Goal: Information Seeking & Learning: Learn about a topic

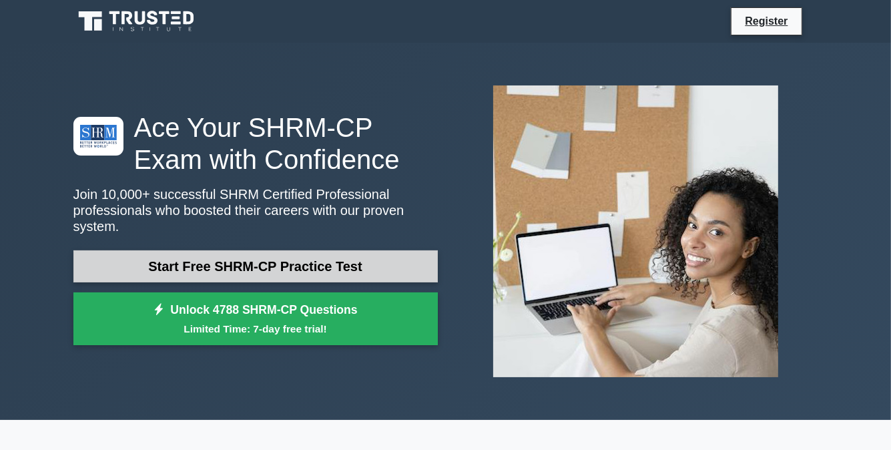
click at [334, 260] on link "Start Free SHRM-CP Practice Test" at bounding box center [255, 266] width 365 height 32
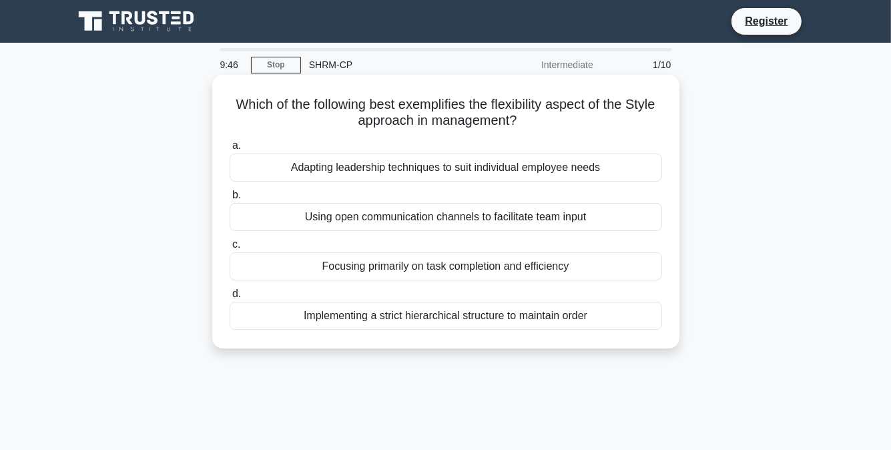
click at [439, 171] on div "Adapting leadership techniques to suit individual employee needs" at bounding box center [446, 168] width 433 height 28
click at [230, 150] on input "a. Adapting leadership techniques to suit individual employee needs" at bounding box center [230, 146] width 0 height 9
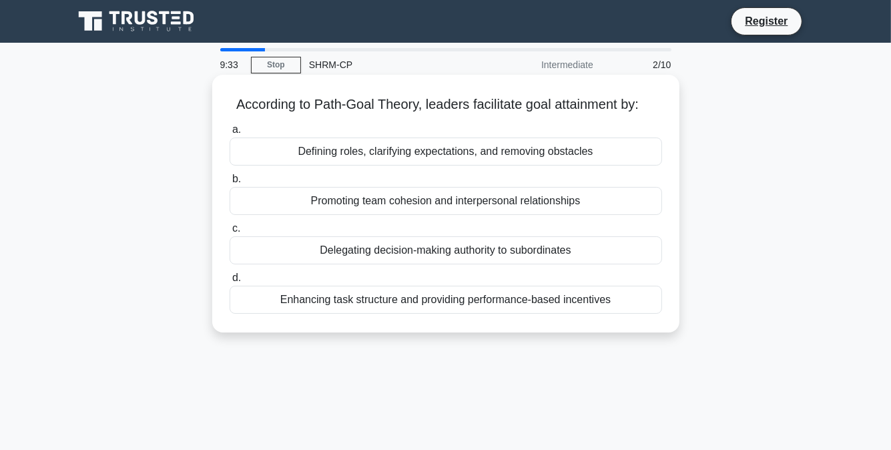
click at [448, 156] on div "Defining roles, clarifying expectations, and removing obstacles" at bounding box center [446, 152] width 433 height 28
click at [230, 134] on input "a. Defining roles, clarifying expectations, and removing obstacles" at bounding box center [230, 130] width 0 height 9
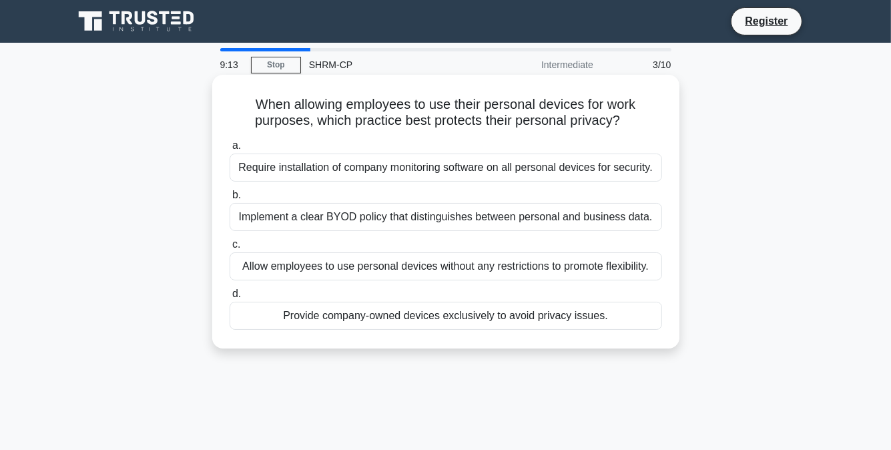
click at [379, 220] on div "Implement a clear BYOD policy that distinguishes between personal and business …" at bounding box center [446, 217] width 433 height 28
click at [230, 200] on input "b. Implement a clear BYOD policy that distinguishes between personal and busine…" at bounding box center [230, 195] width 0 height 9
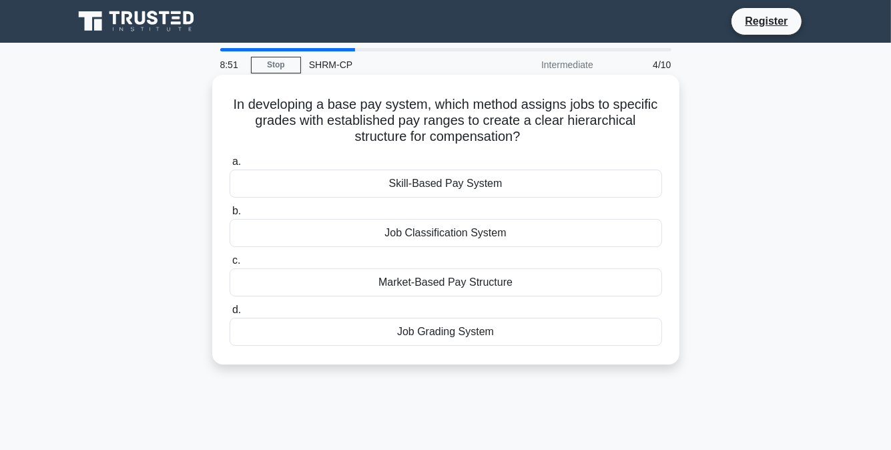
click at [434, 186] on div "Skill-Based Pay System" at bounding box center [446, 184] width 433 height 28
click at [230, 166] on input "a. Skill-Based Pay System" at bounding box center [230, 162] width 0 height 9
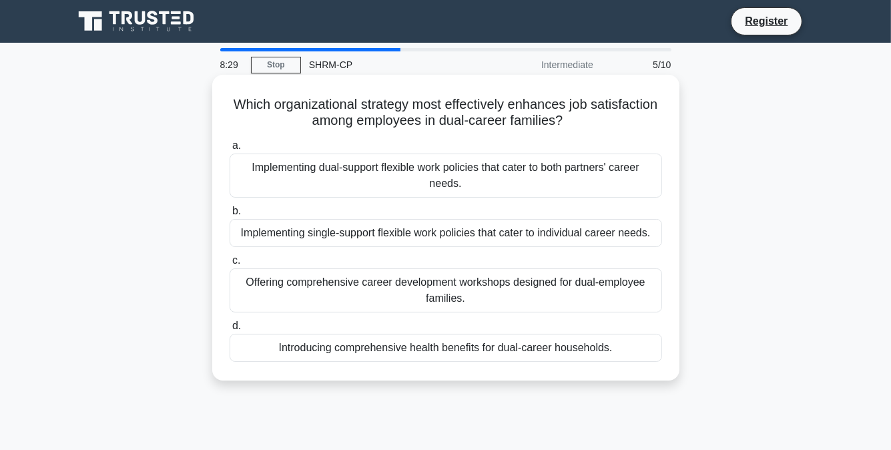
click at [428, 233] on div "Implementing single-support flexible work policies that cater to individual car…" at bounding box center [446, 233] width 433 height 28
click at [230, 216] on input "b. Implementing single-support flexible work policies that cater to individual …" at bounding box center [230, 211] width 0 height 9
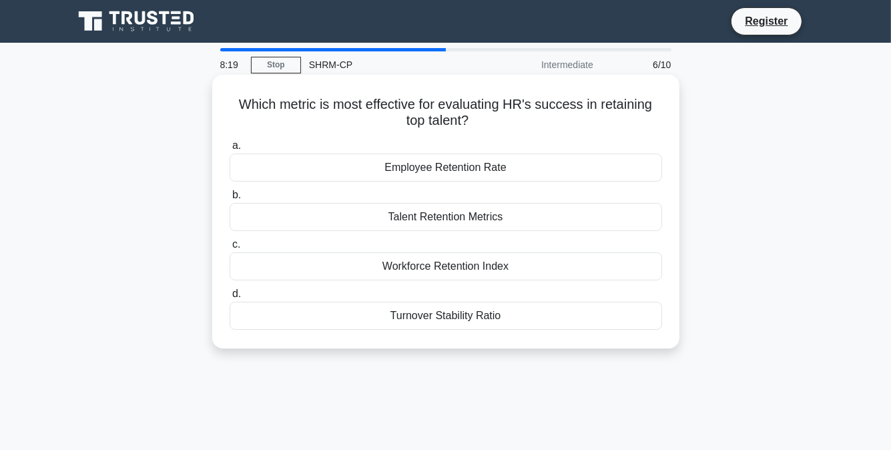
click at [456, 320] on div "Turnover Stability Ratio" at bounding box center [446, 316] width 433 height 28
click at [230, 298] on input "d. Turnover Stability Ratio" at bounding box center [230, 294] width 0 height 9
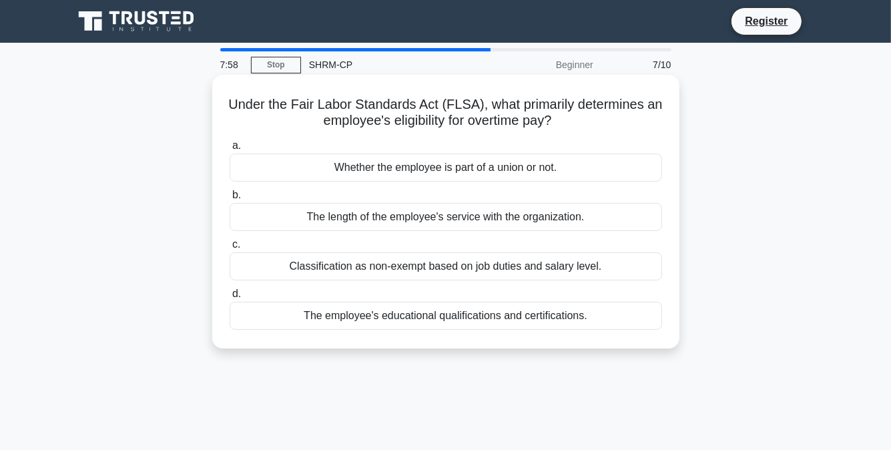
click at [472, 263] on div "Classification as non-exempt based on job duties and salary level." at bounding box center [446, 266] width 433 height 28
click at [230, 249] on input "c. Classification as non-exempt based on job duties and salary level." at bounding box center [230, 244] width 0 height 9
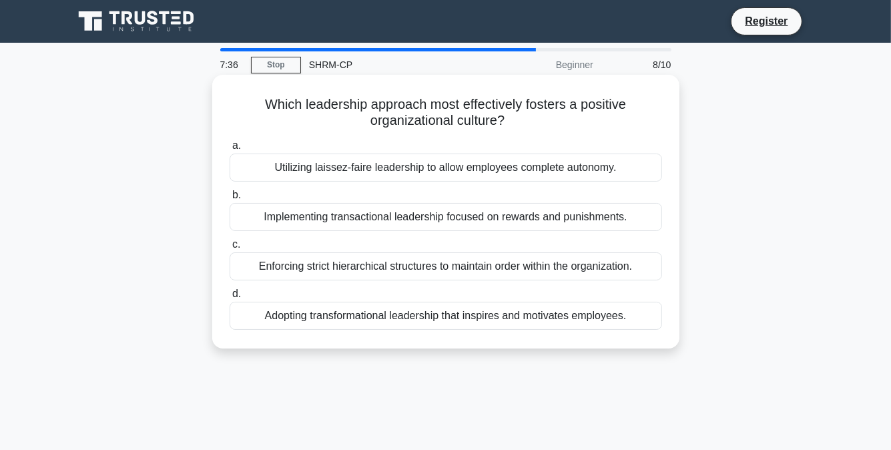
click at [396, 318] on div "Adopting transformational leadership that inspires and motivates employees." at bounding box center [446, 316] width 433 height 28
click at [230, 298] on input "d. Adopting transformational leadership that inspires and motivates employees." at bounding box center [230, 294] width 0 height 9
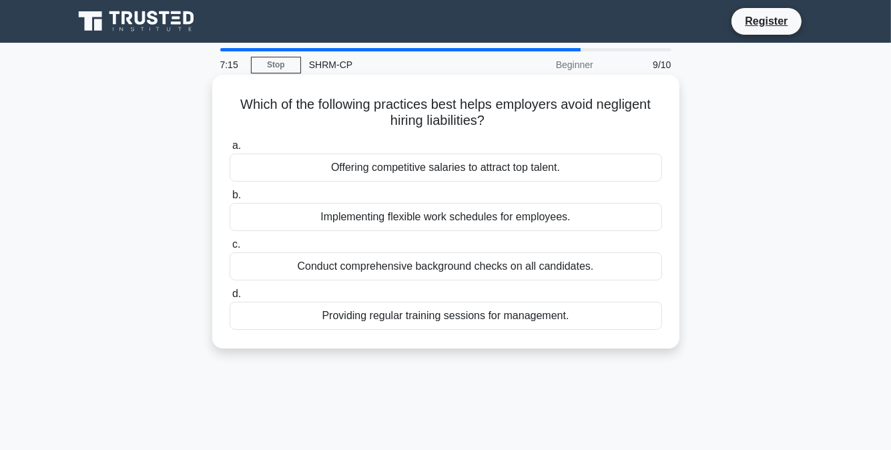
click at [383, 268] on div "Conduct comprehensive background checks on all candidates." at bounding box center [446, 266] width 433 height 28
click at [230, 249] on input "c. Conduct comprehensive background checks on all candidates." at bounding box center [230, 244] width 0 height 9
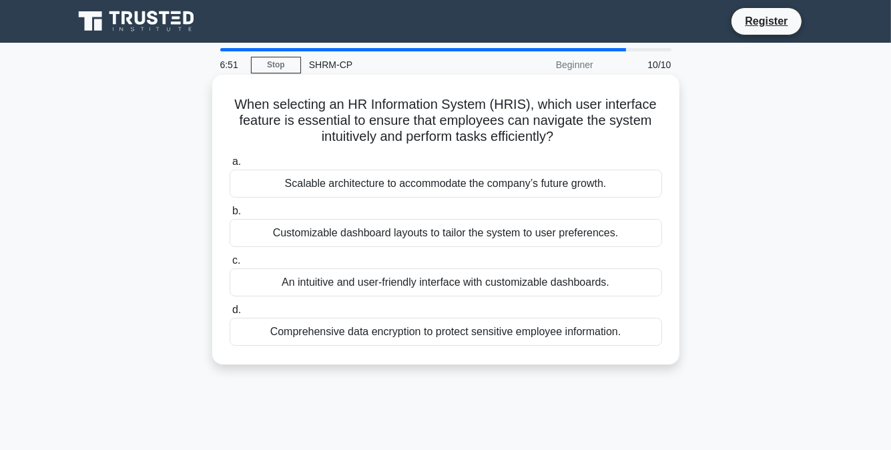
click at [447, 284] on div "An intuitive and user-friendly interface with customizable dashboards." at bounding box center [446, 282] width 433 height 28
click at [230, 265] on input "c. An intuitive and user-friendly interface with customizable dashboards." at bounding box center [230, 260] width 0 height 9
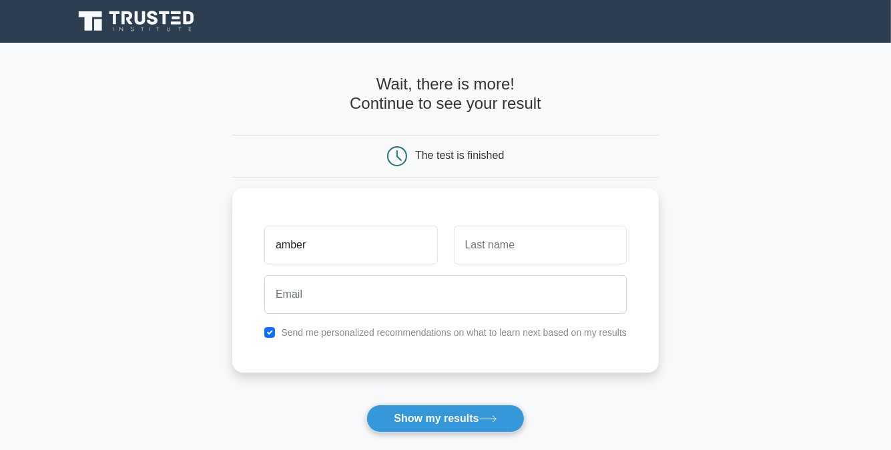
type input "amber"
type input "winebrenner"
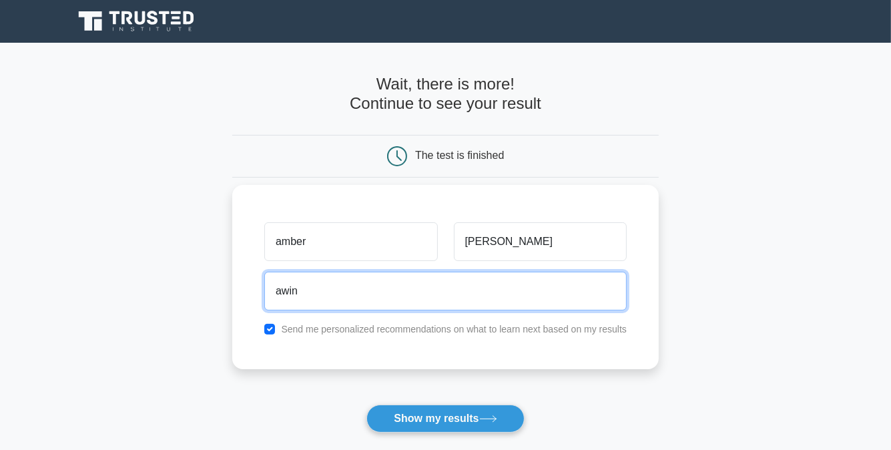
type input "awinebrenner@lukeeng.net"
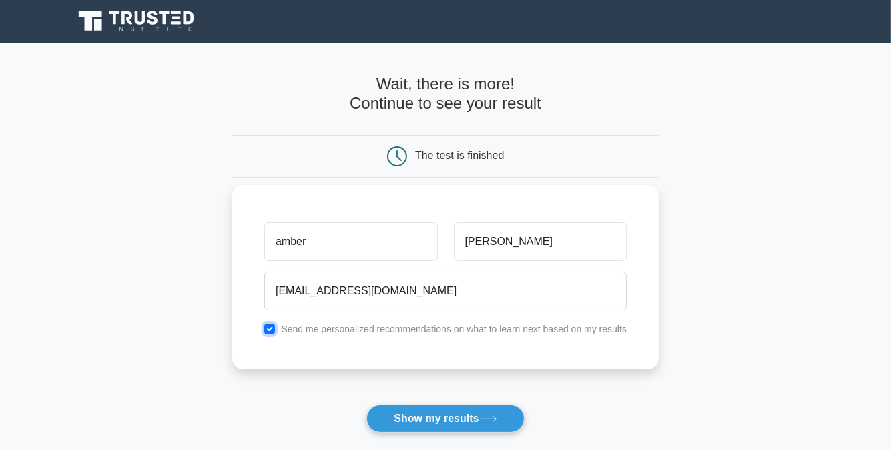
click at [267, 330] on input "checkbox" at bounding box center [269, 329] width 11 height 11
checkbox input "false"
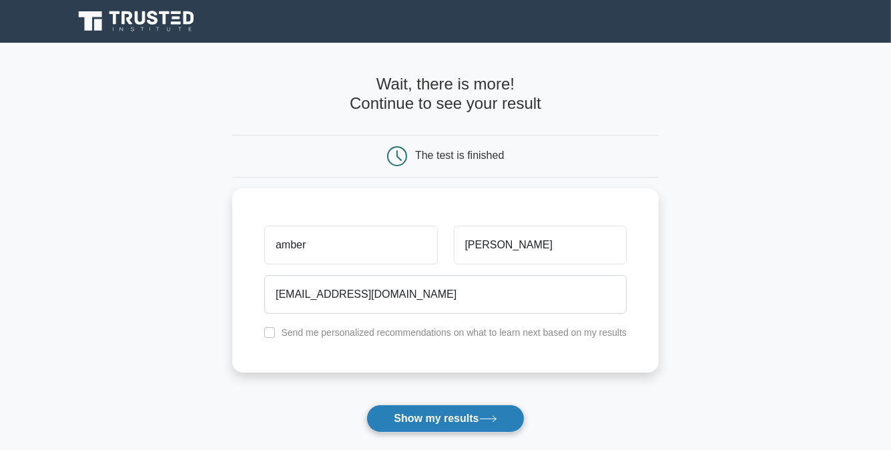
click at [445, 423] on button "Show my results" at bounding box center [446, 419] width 158 height 28
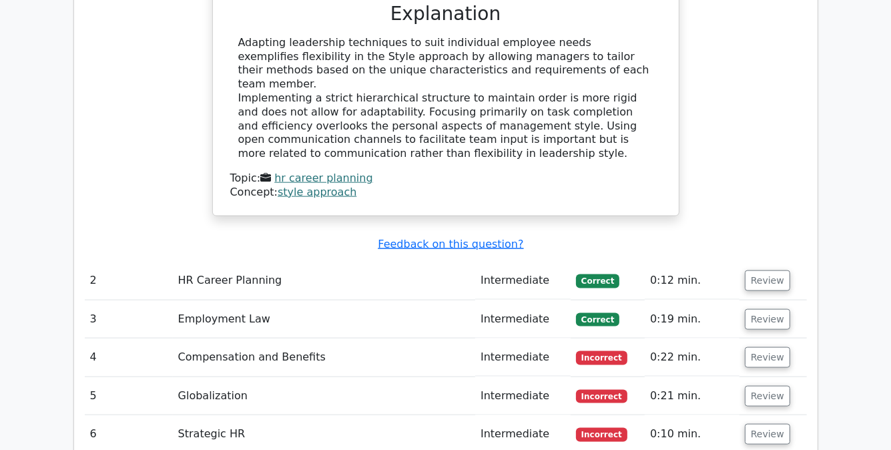
scroll to position [1469, 0]
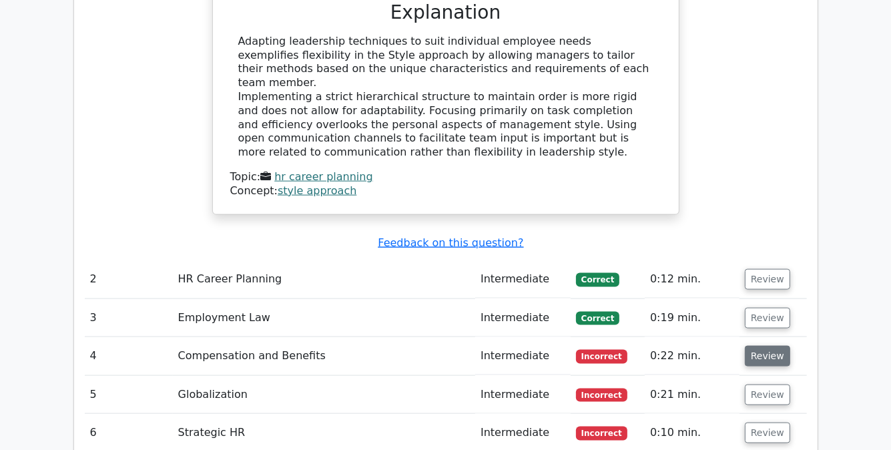
click at [775, 346] on button "Review" at bounding box center [767, 356] width 45 height 21
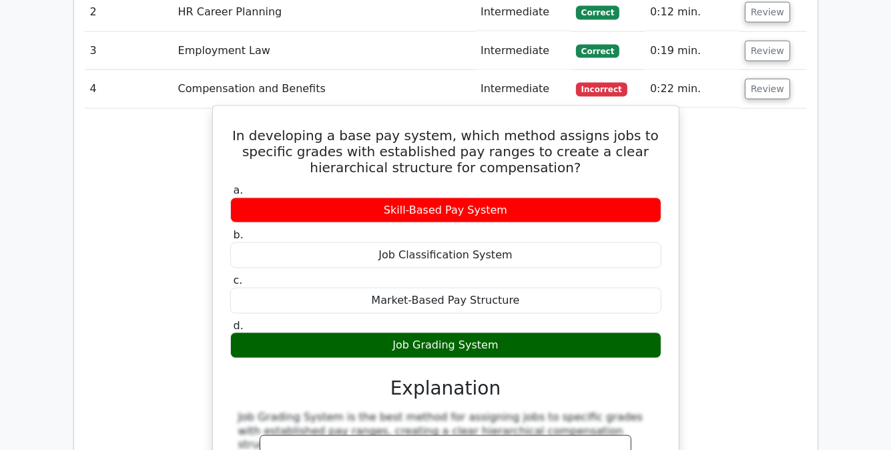
scroll to position [1669, 0]
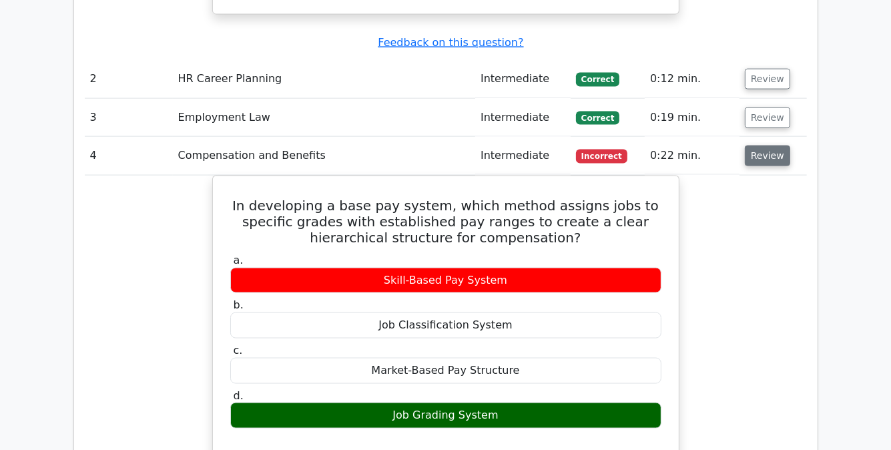
click at [763, 146] on button "Review" at bounding box center [767, 156] width 45 height 21
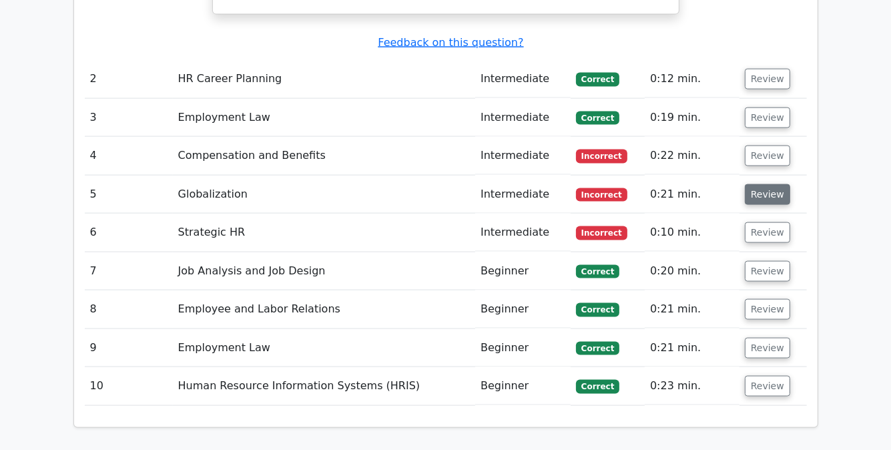
click at [768, 184] on button "Review" at bounding box center [767, 194] width 45 height 21
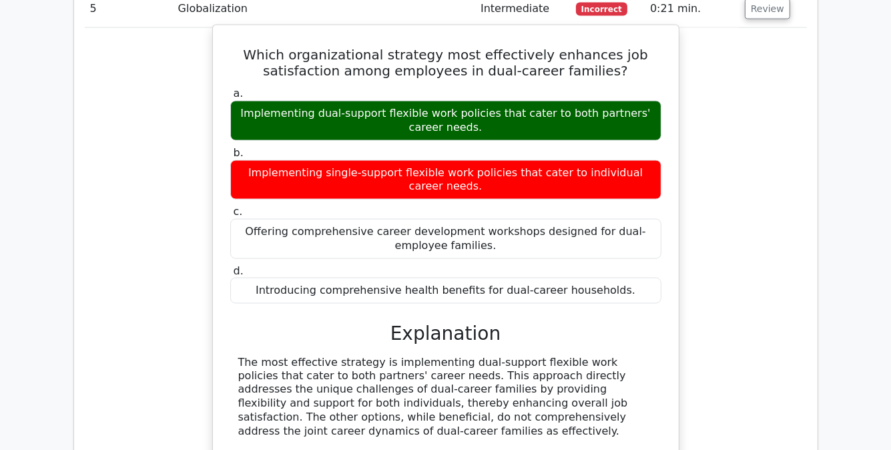
scroll to position [1870, 0]
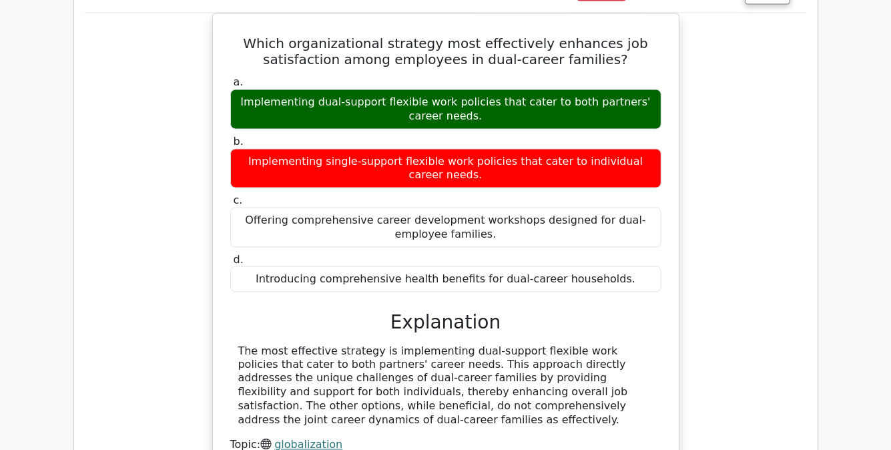
click at [751, 289] on div "Which organizational strategy most effectively enhances job satisfaction among …" at bounding box center [446, 255] width 722 height 485
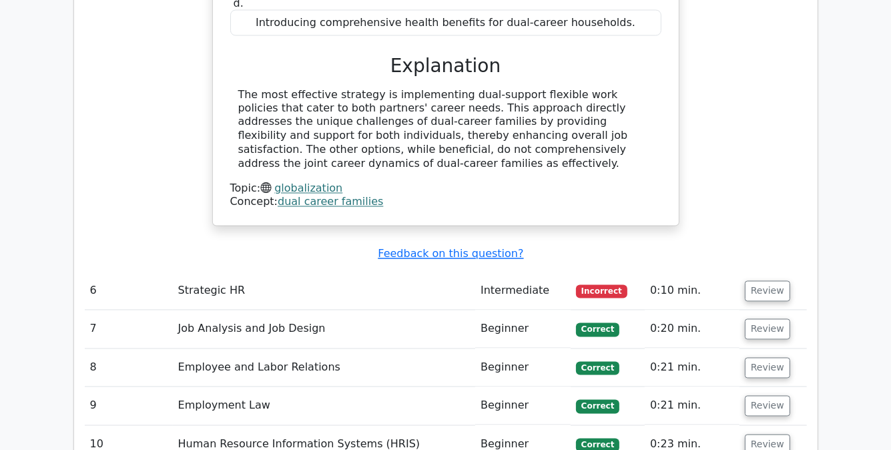
scroll to position [2137, 0]
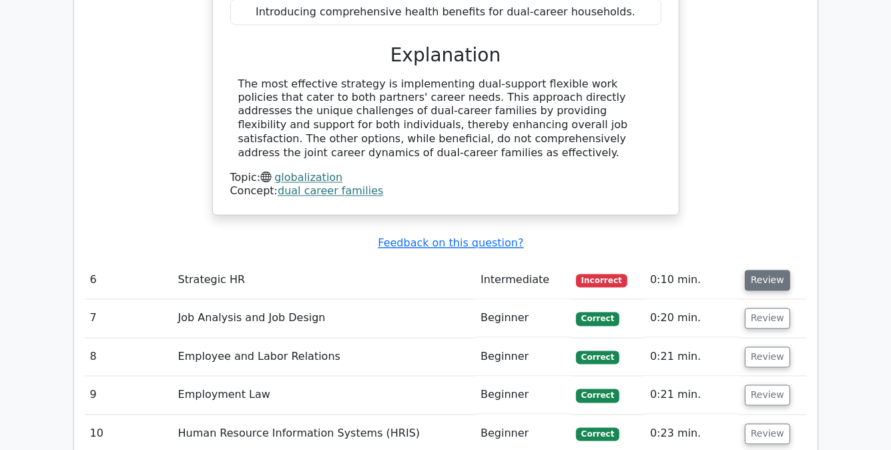
click at [765, 270] on button "Review" at bounding box center [767, 280] width 45 height 21
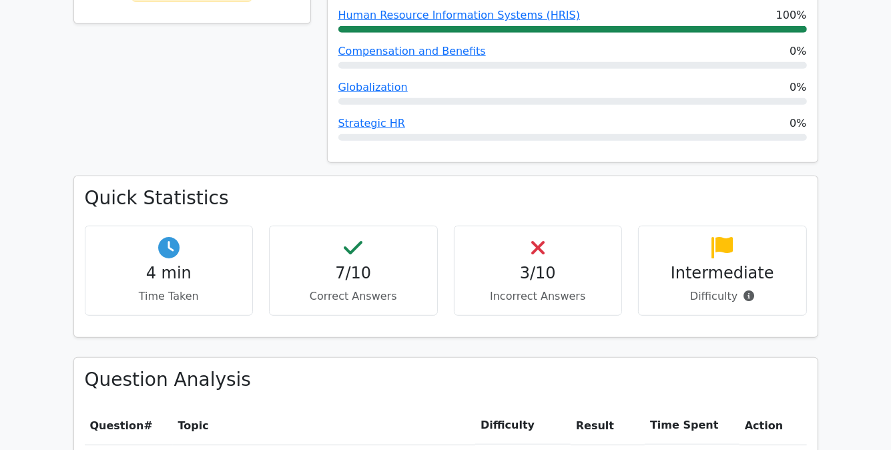
scroll to position [668, 0]
